Goal: Transaction & Acquisition: Download file/media

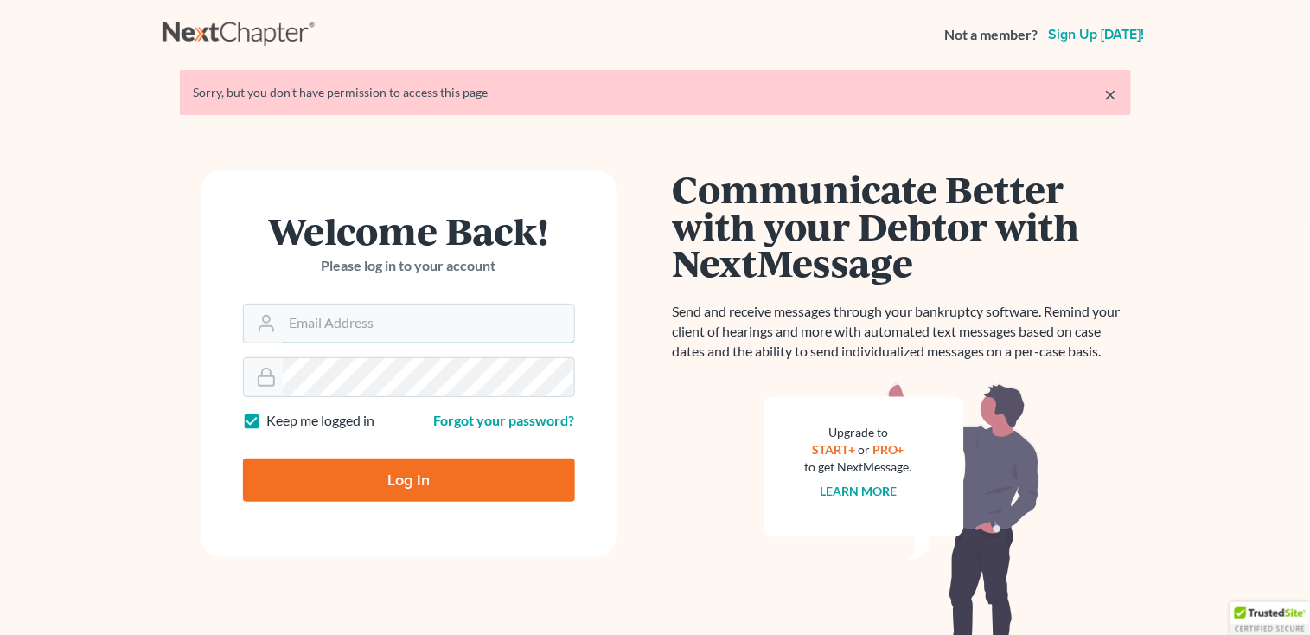
type input "sharonw@sfarthinglaw.com"
click at [378, 489] on input "Log In" at bounding box center [409, 479] width 332 height 43
type input "Thinking..."
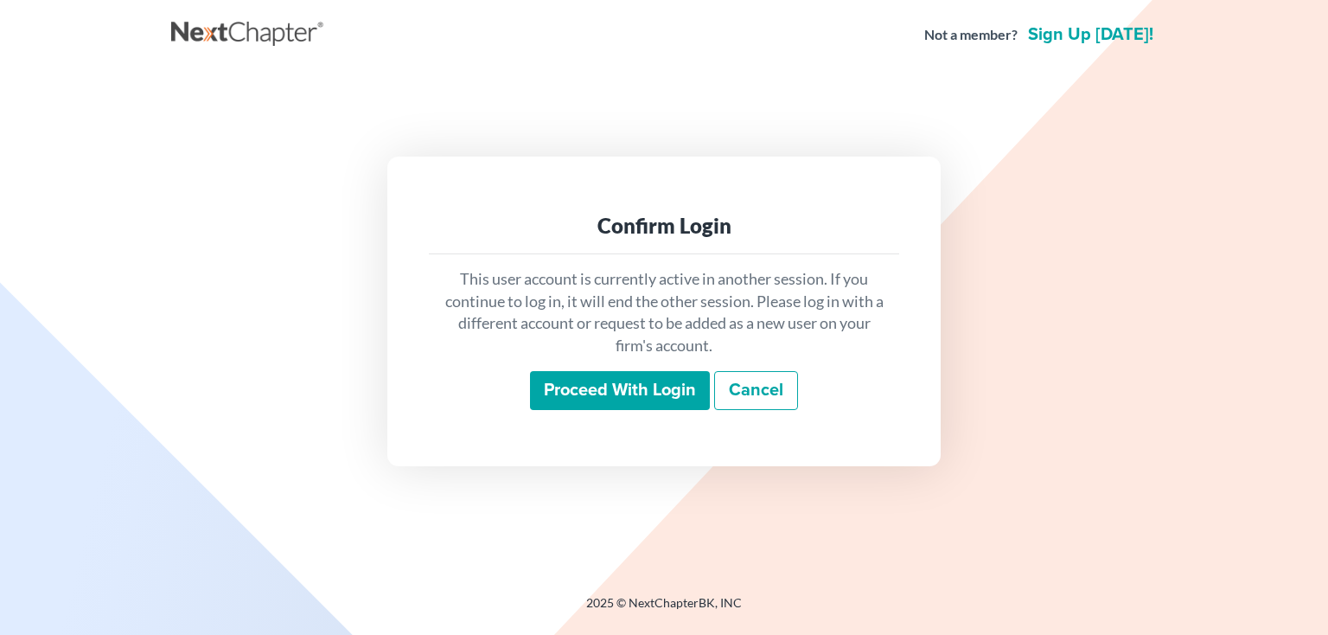
click at [680, 379] on input "Proceed with login" at bounding box center [620, 391] width 180 height 40
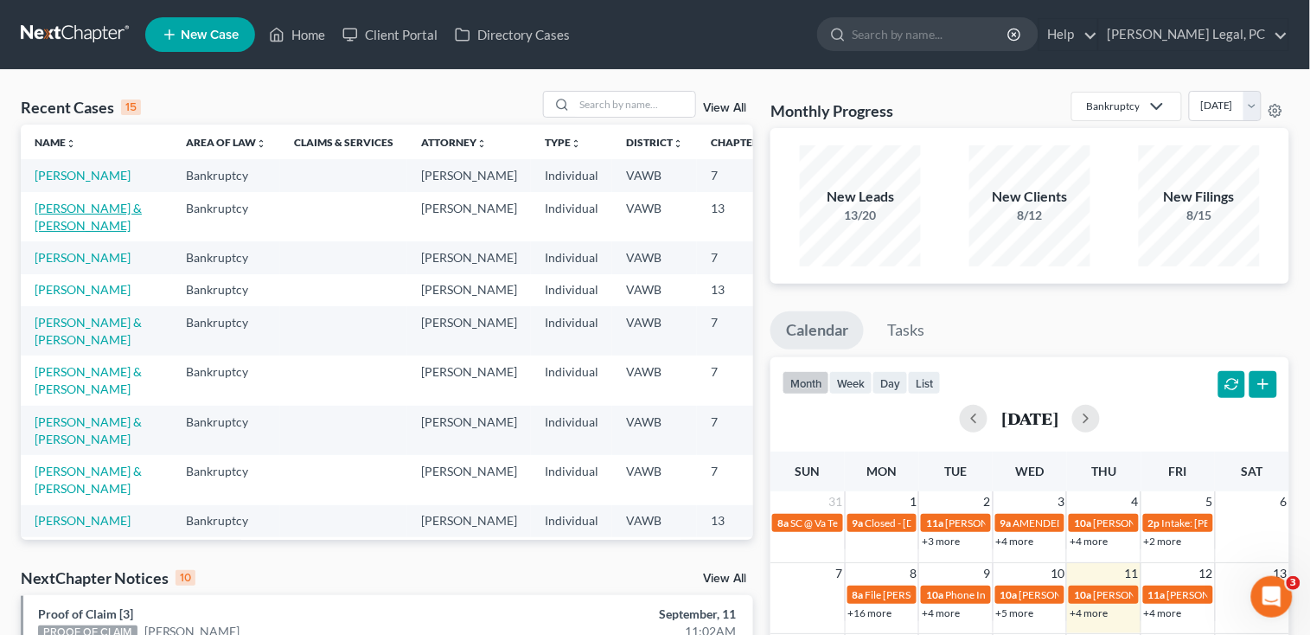
click at [49, 233] on link "[PERSON_NAME] & [PERSON_NAME]" at bounding box center [88, 217] width 107 height 32
click at [49, 233] on link "Shepherd, James & Jackie" at bounding box center [88, 217] width 107 height 32
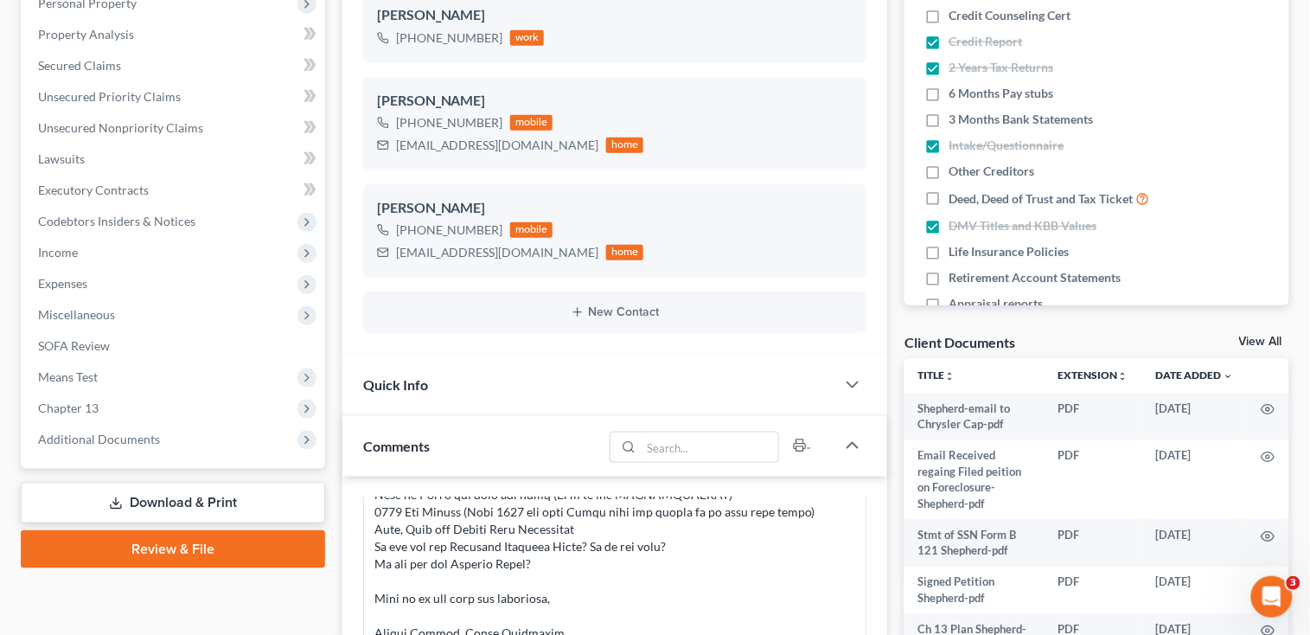
scroll to position [346, 0]
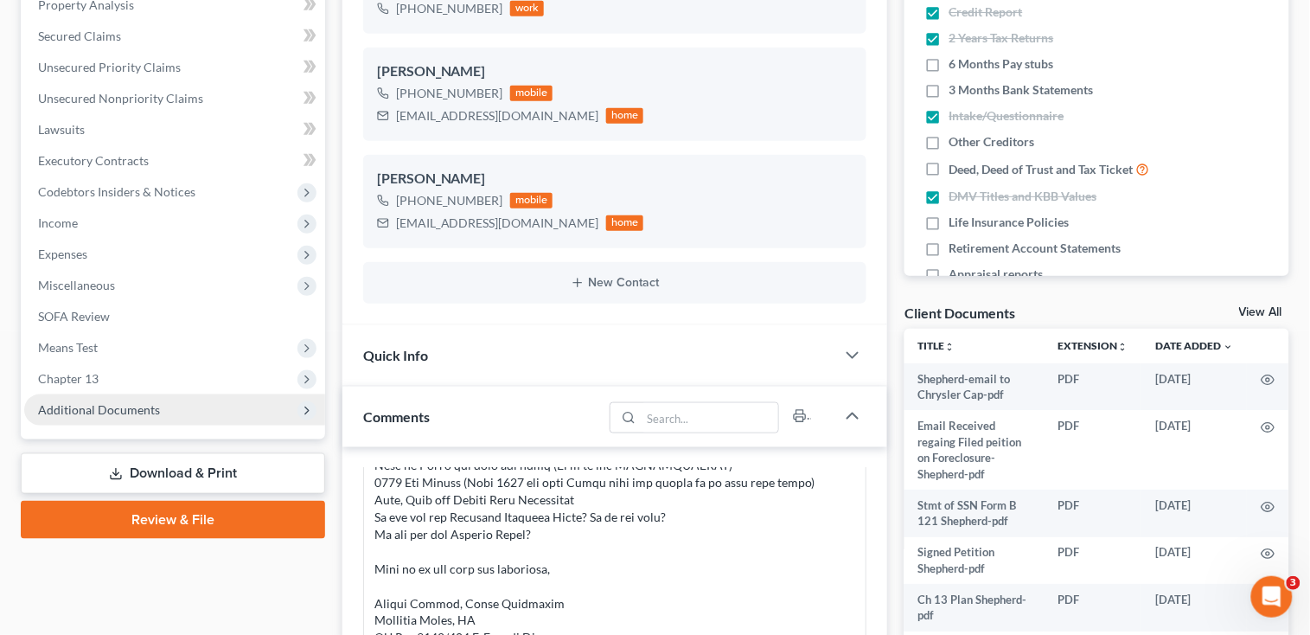
click at [102, 402] on span "Additional Documents" at bounding box center [99, 409] width 122 height 15
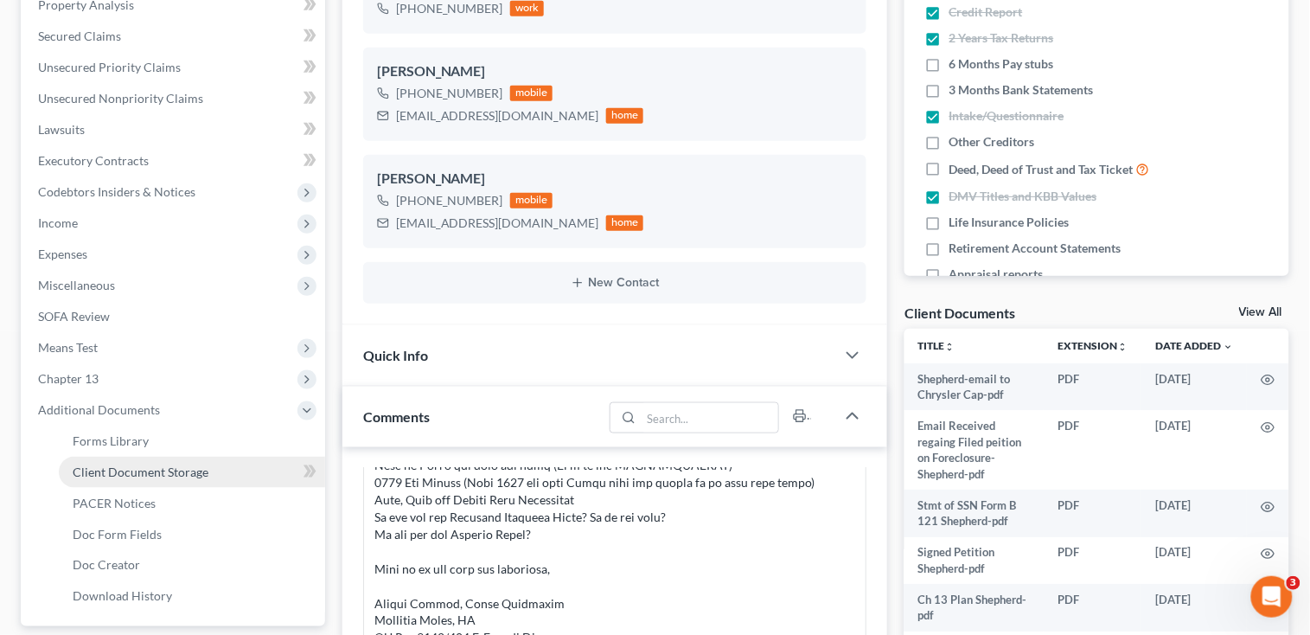
click at [111, 460] on link "Client Document Storage" at bounding box center [192, 472] width 266 height 31
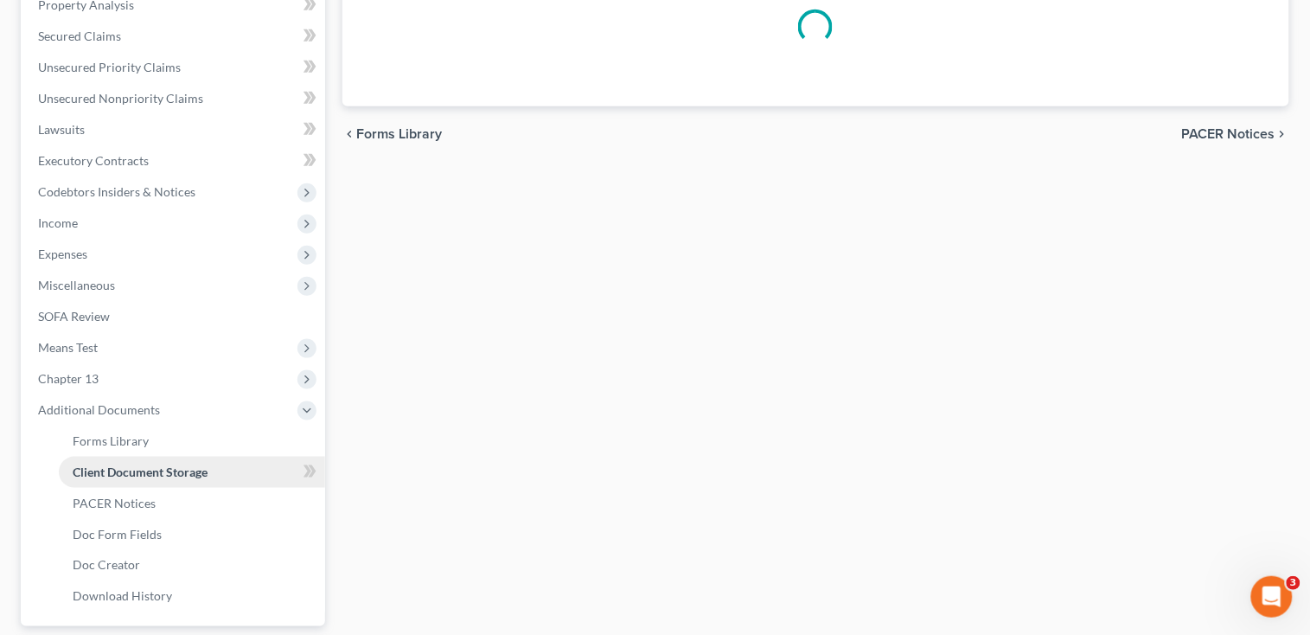
scroll to position [102, 0]
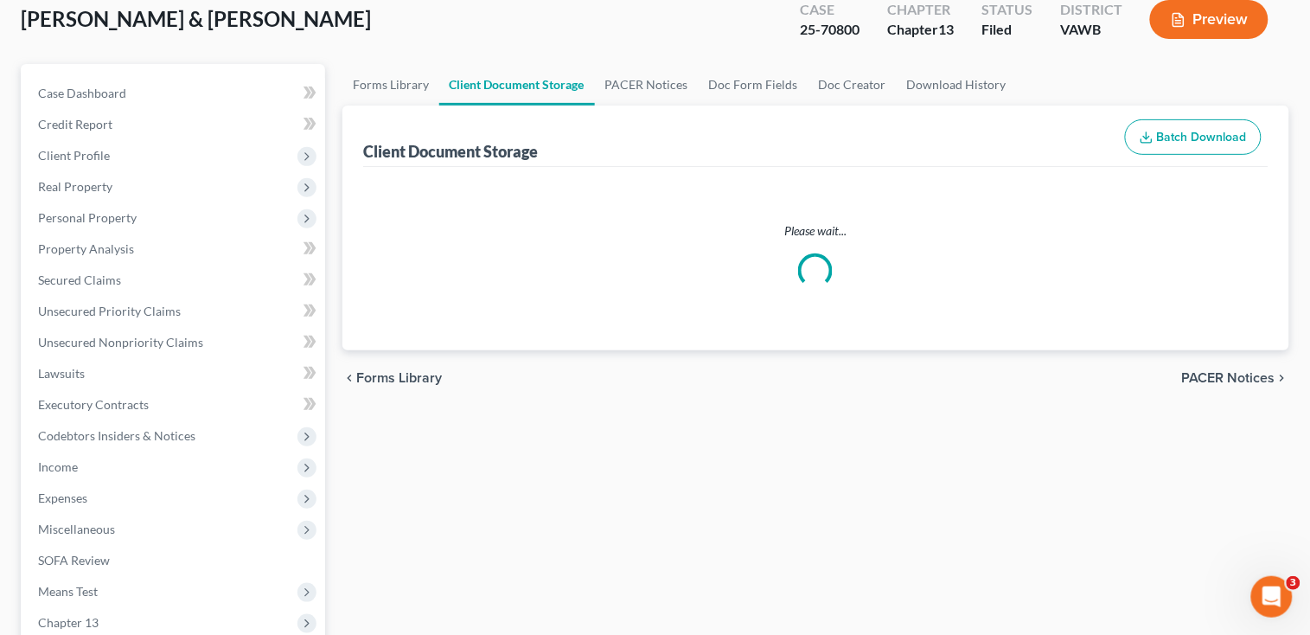
select select "0"
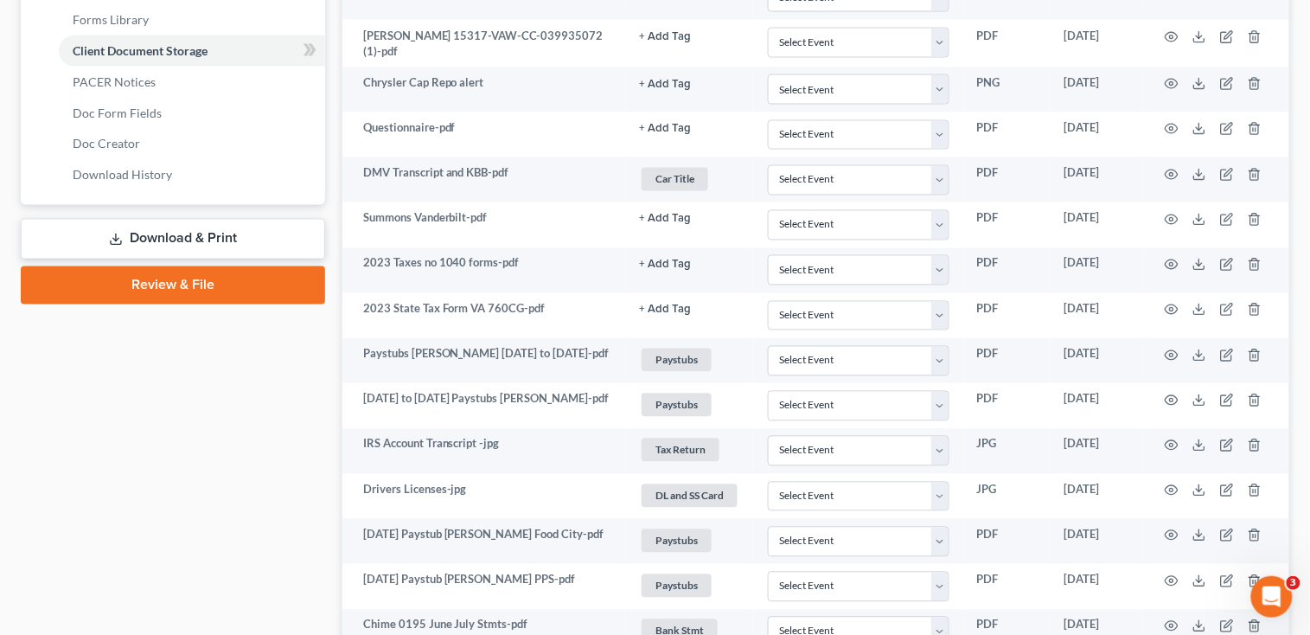
scroll to position [807, 0]
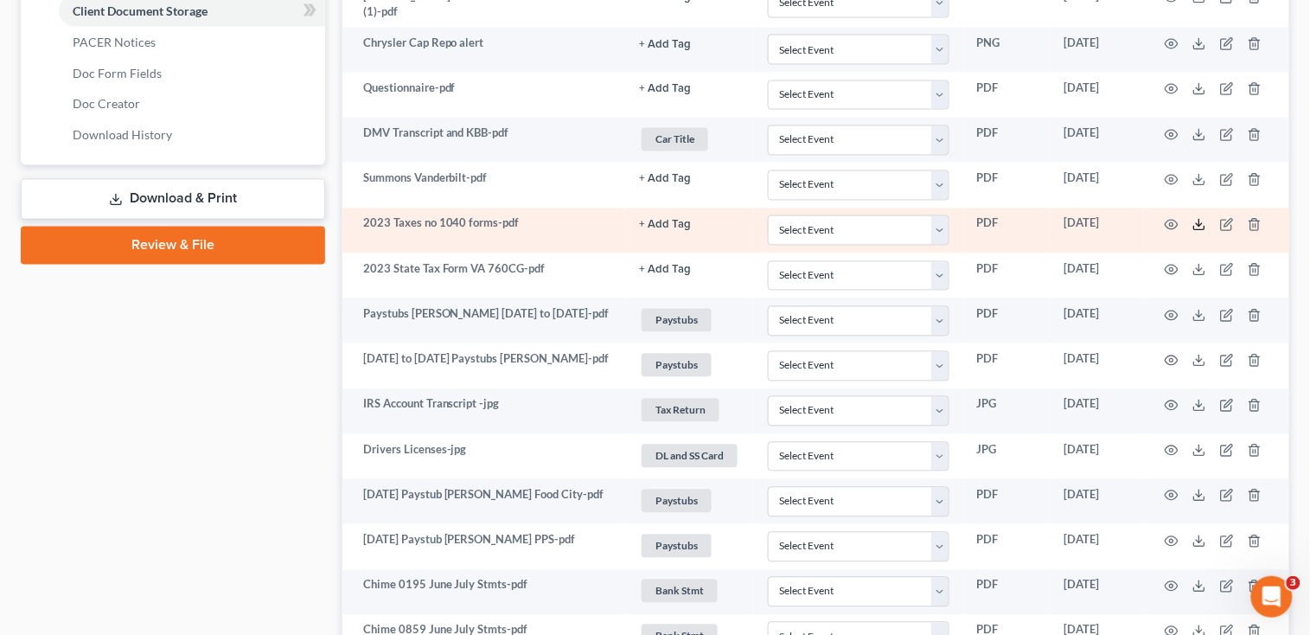
click at [1202, 224] on polyline at bounding box center [1200, 225] width 6 height 3
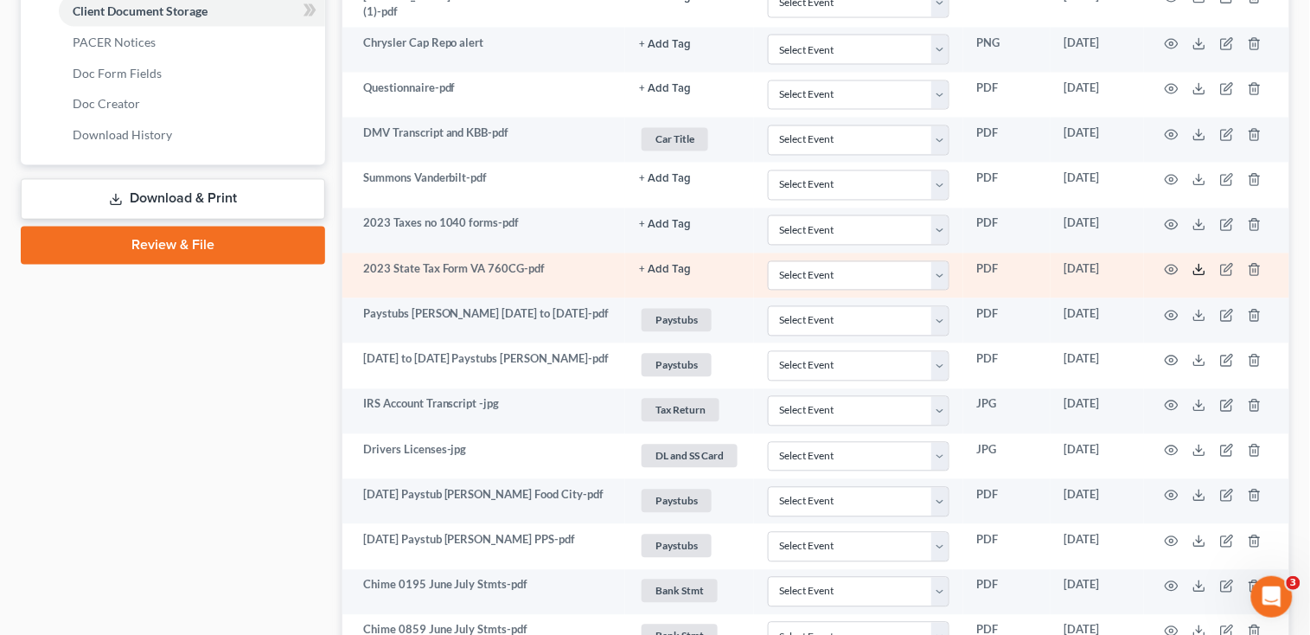
click at [1198, 272] on icon at bounding box center [1199, 272] width 10 height 3
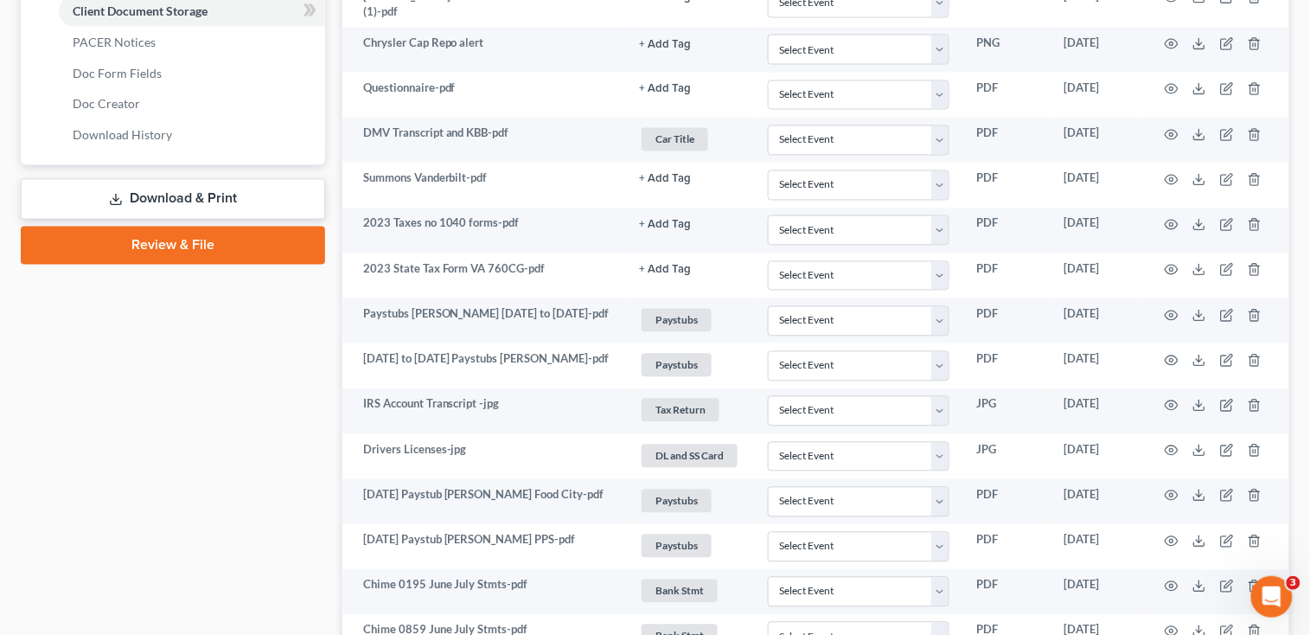
click at [335, 485] on div "Forms Library Client Document Storage PACER Notices Doc Form Fields Doc Creator…" at bounding box center [816, 453] width 964 height 2188
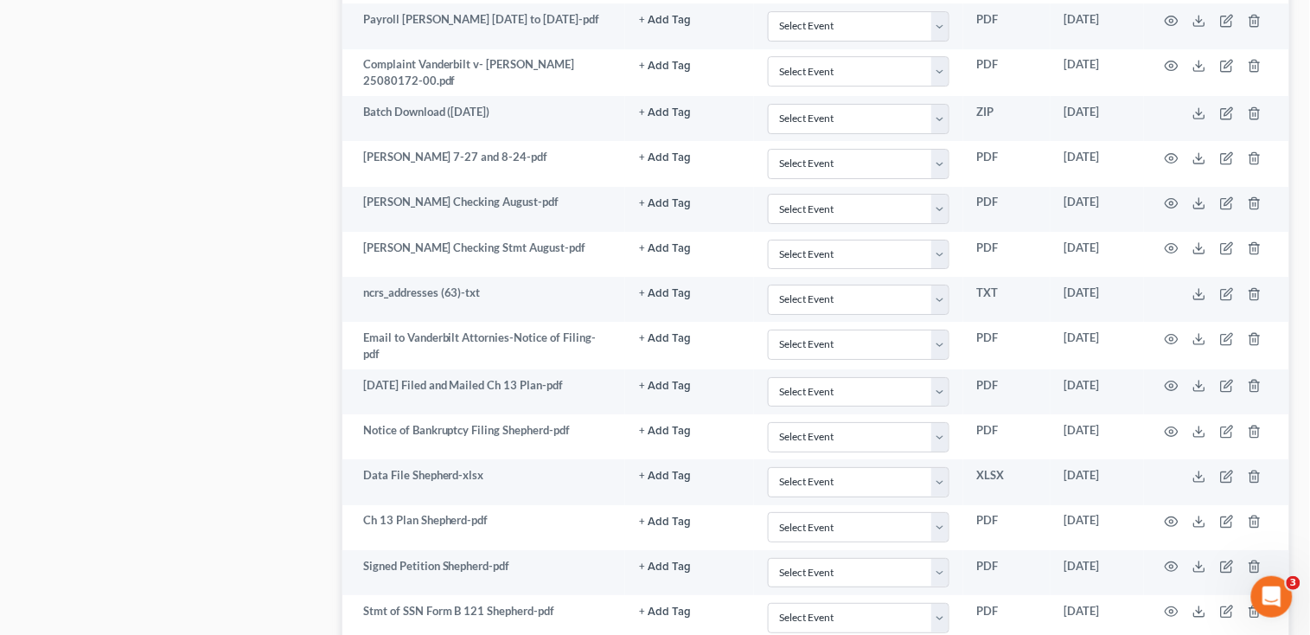
scroll to position [1440, 0]
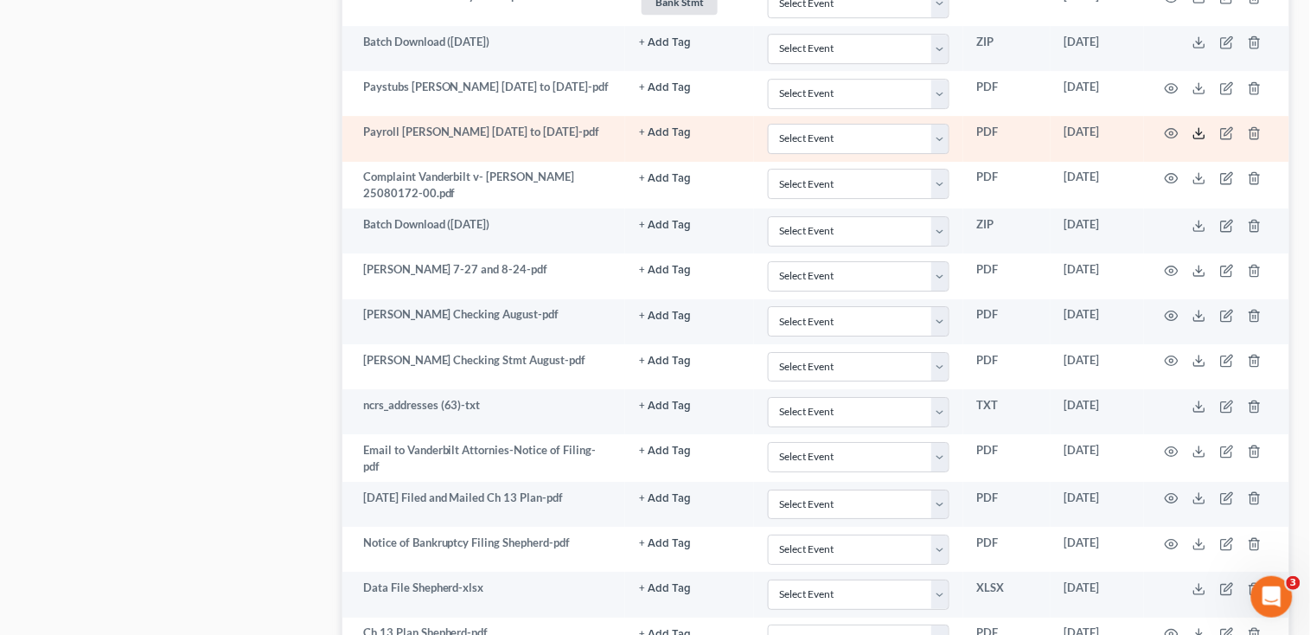
click at [1197, 131] on icon at bounding box center [1199, 133] width 14 height 14
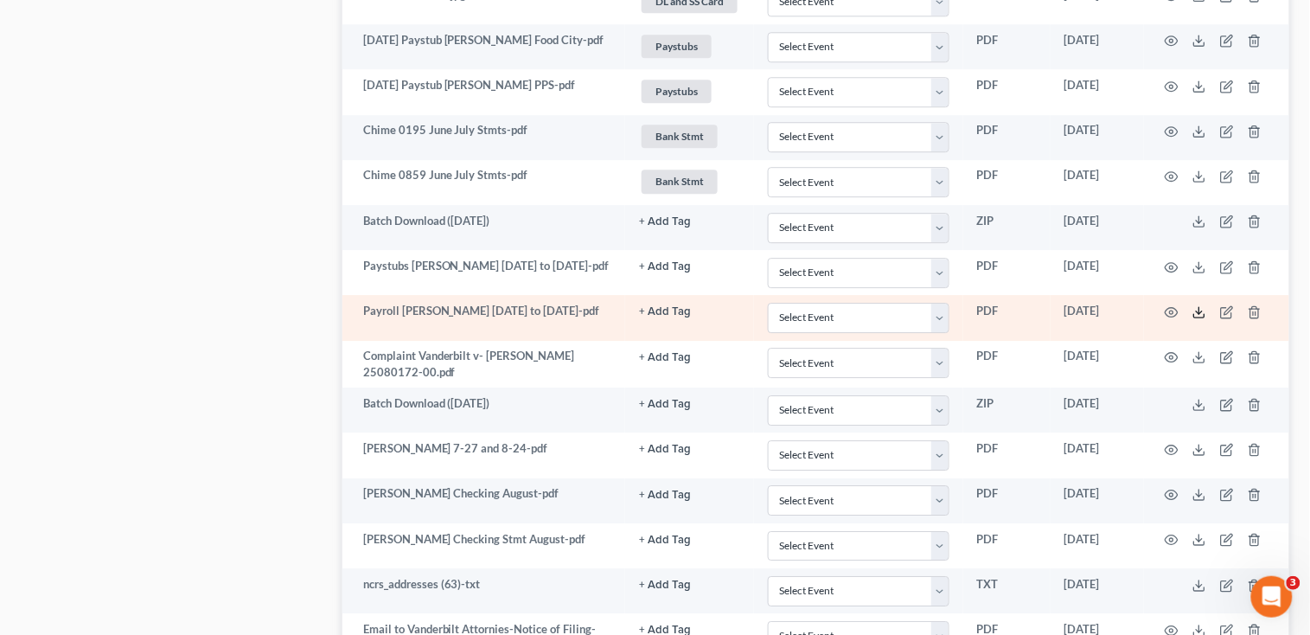
scroll to position [1210, 0]
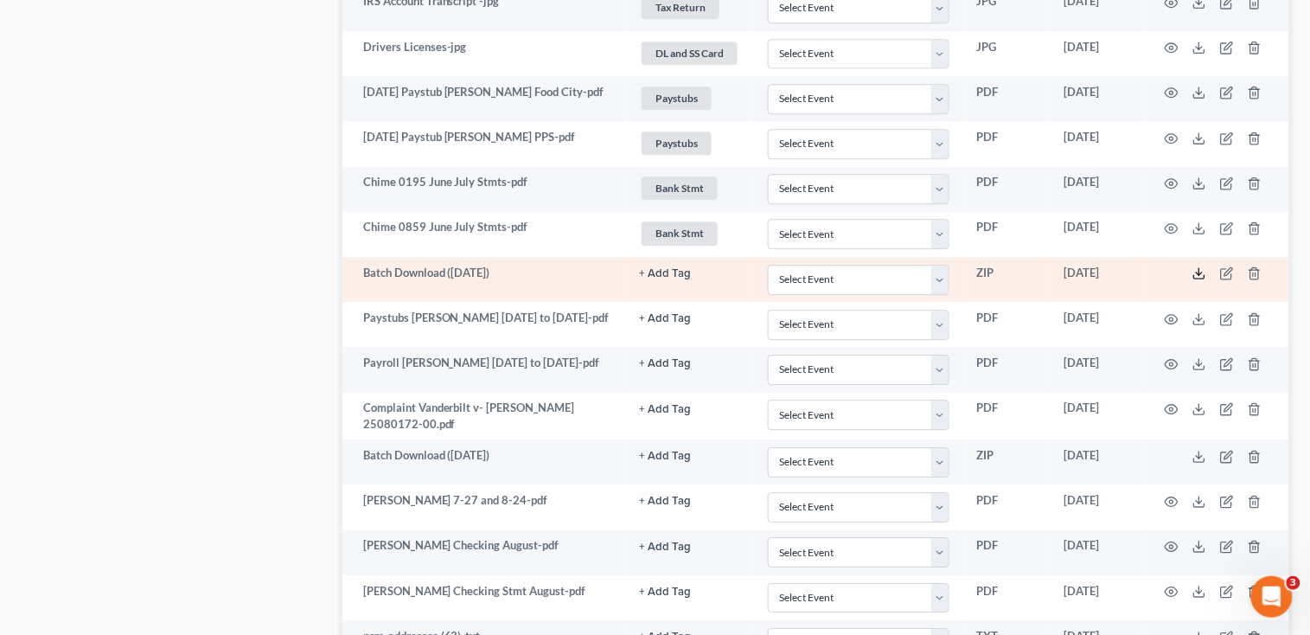
click at [1202, 270] on icon at bounding box center [1199, 273] width 14 height 14
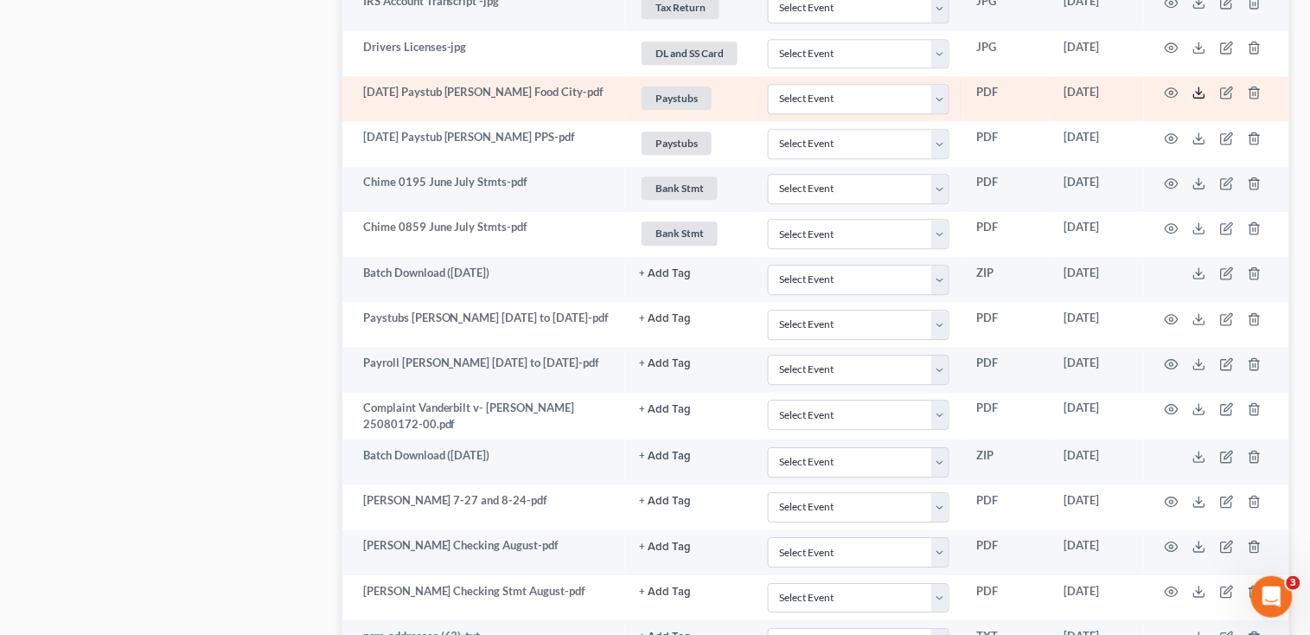
click at [1204, 93] on icon at bounding box center [1199, 93] width 14 height 14
click at [1202, 92] on polyline at bounding box center [1200, 93] width 6 height 3
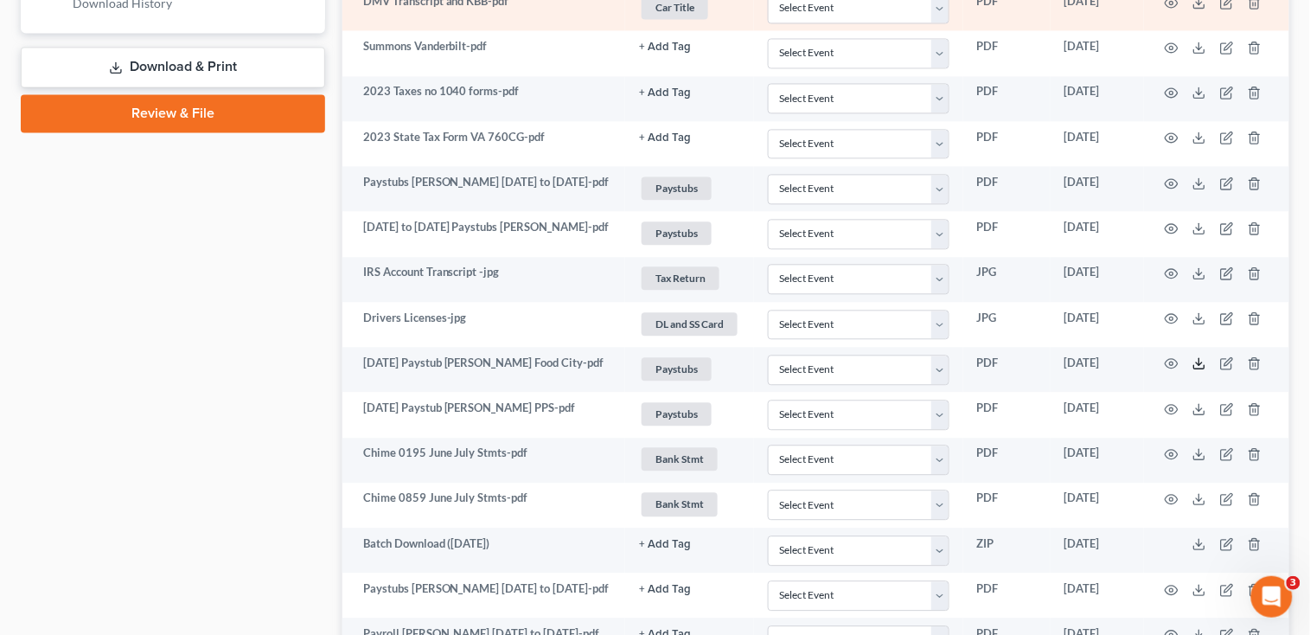
scroll to position [979, 0]
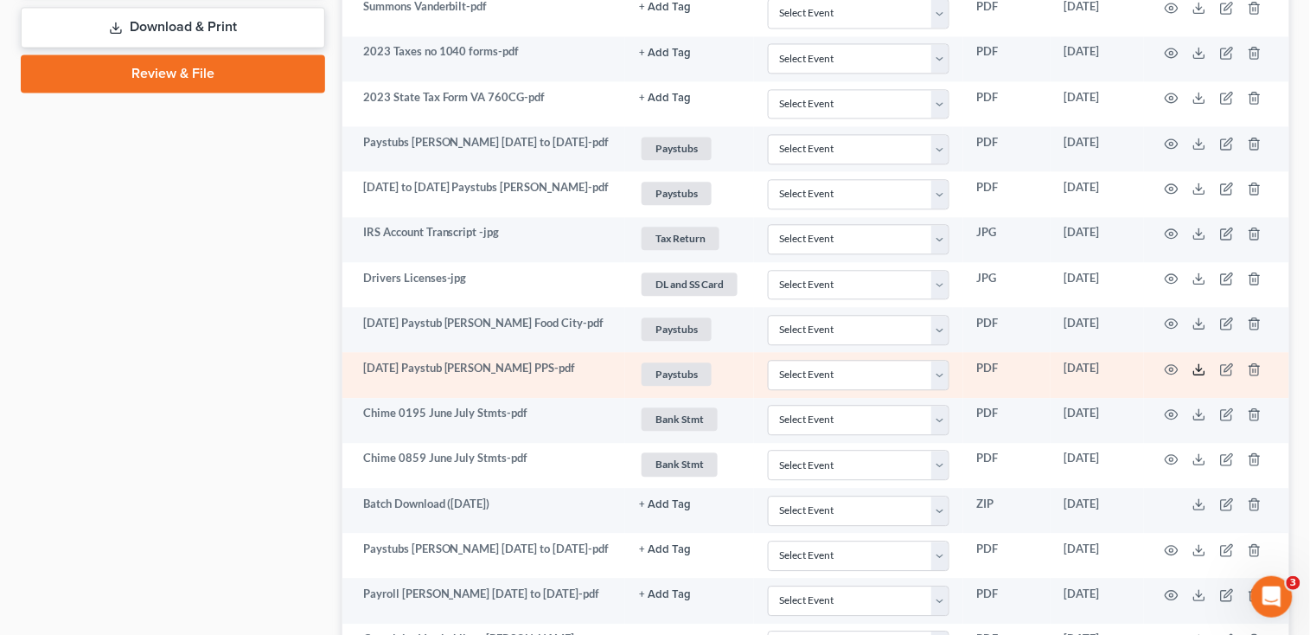
click at [1204, 363] on icon at bounding box center [1199, 369] width 14 height 14
